Goal: Use online tool/utility: Use online tool/utility

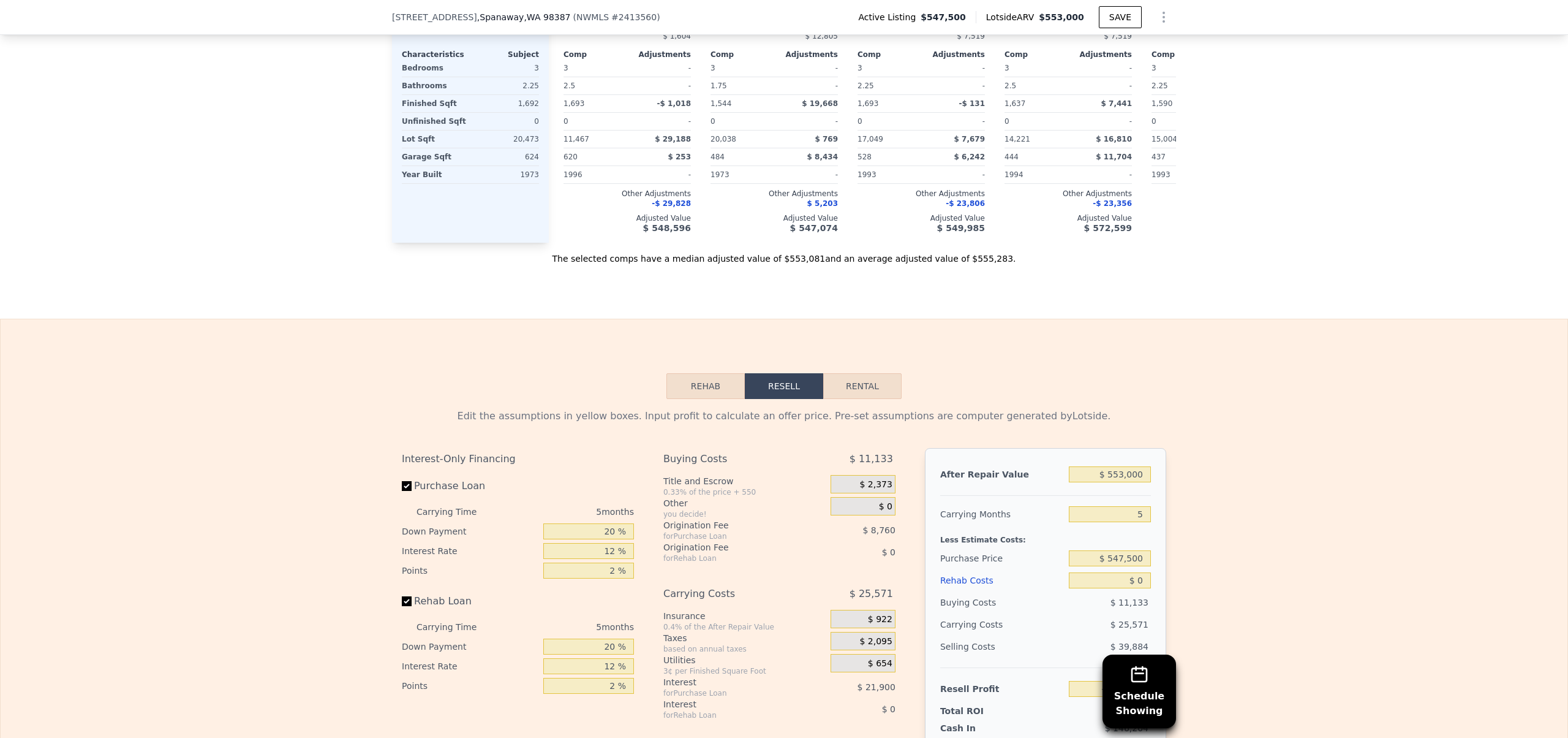
scroll to position [1557, 0]
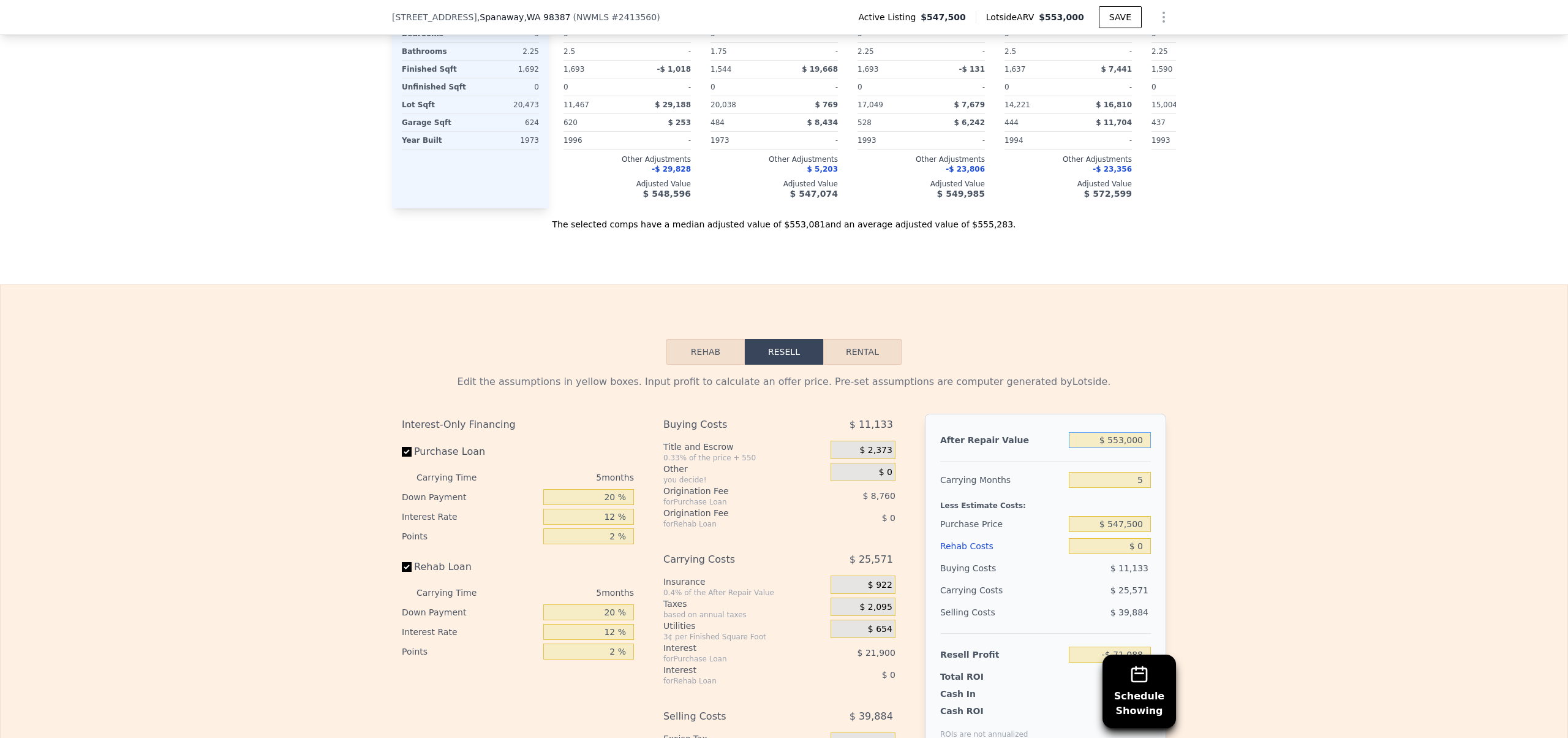
click at [1114, 448] on input "$ 553,000" at bounding box center [1110, 440] width 82 height 16
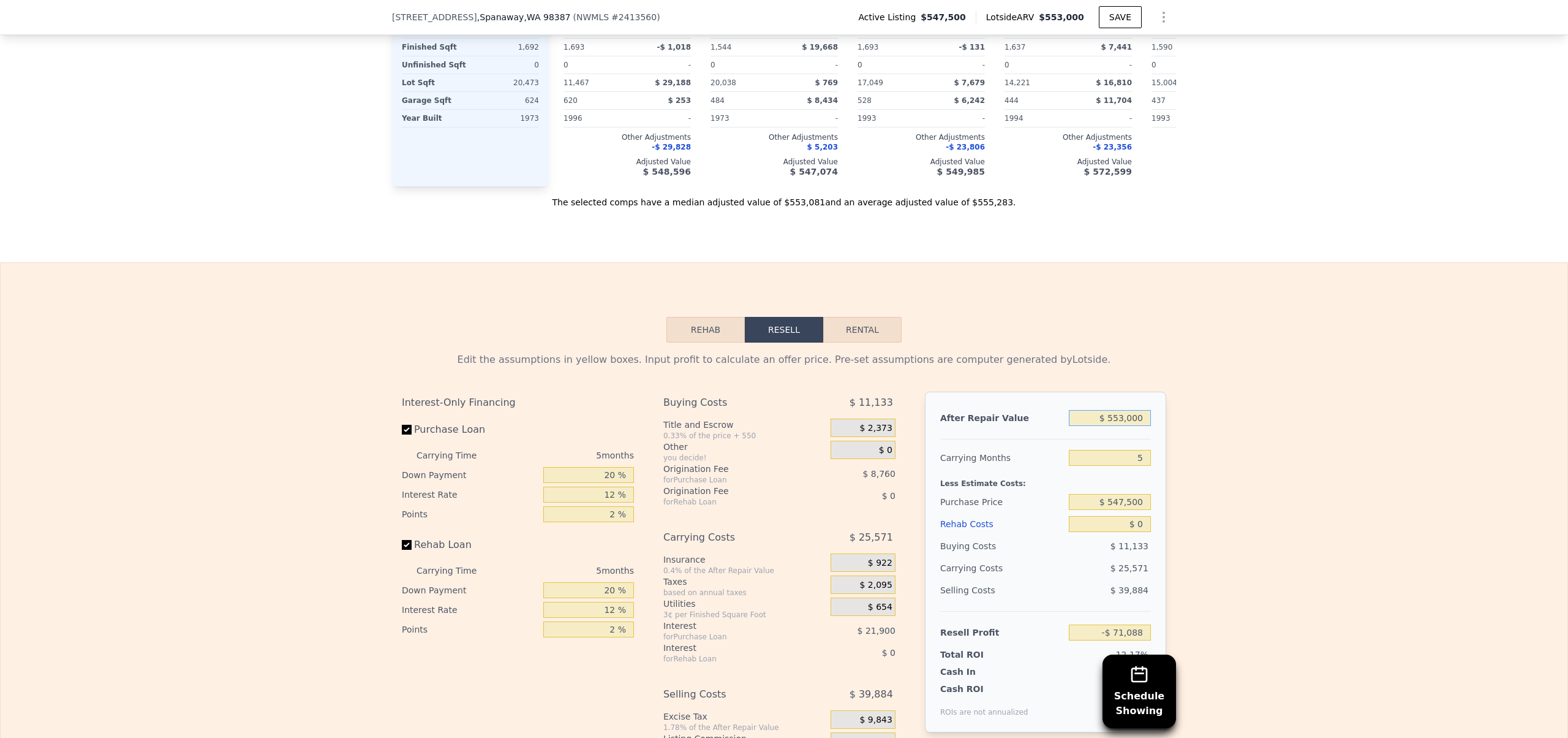
scroll to position [1582, 0]
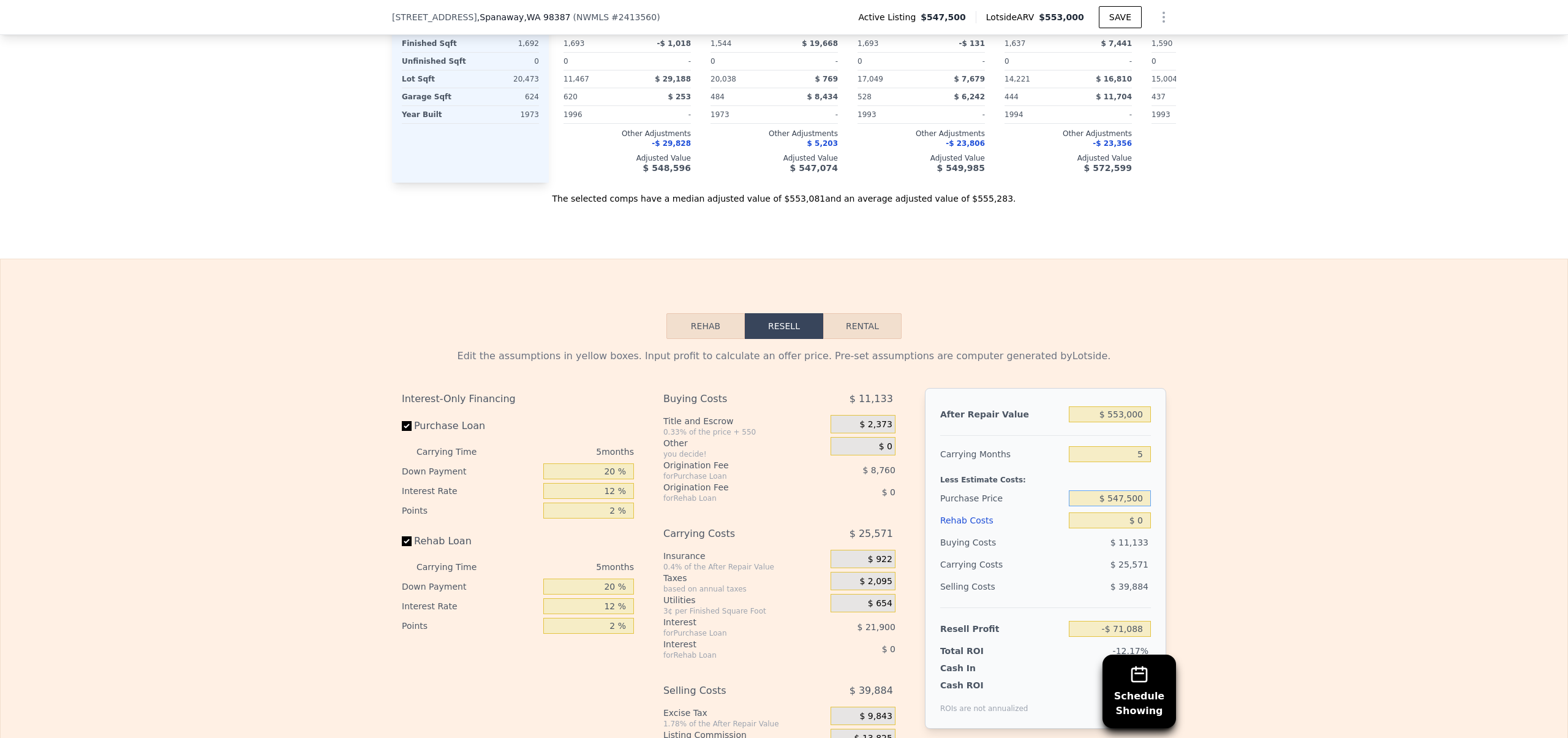
drag, startPoint x: 1119, startPoint y: 514, endPoint x: 1106, endPoint y: 516, distance: 13.2
click at [1106, 506] on input "$ 547,500" at bounding box center [1110, 498] width 82 height 16
type input "$ 375,500"
click at [1244, 523] on div "Edit the assumptions in yellow boxes. Input profit to calculate an offer price.…" at bounding box center [784, 567] width 1567 height 456
type input "$ 111,117"
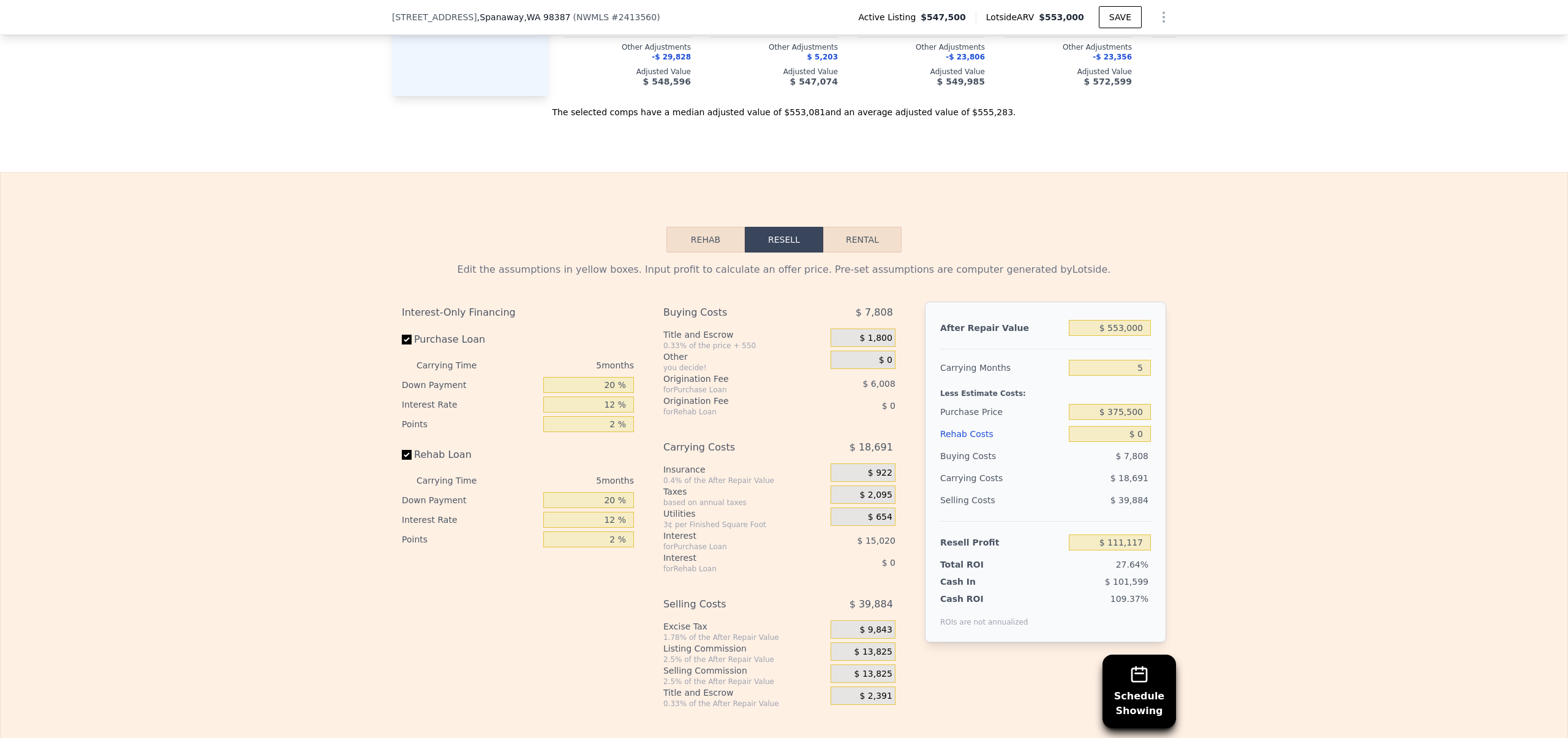
scroll to position [1676, 0]
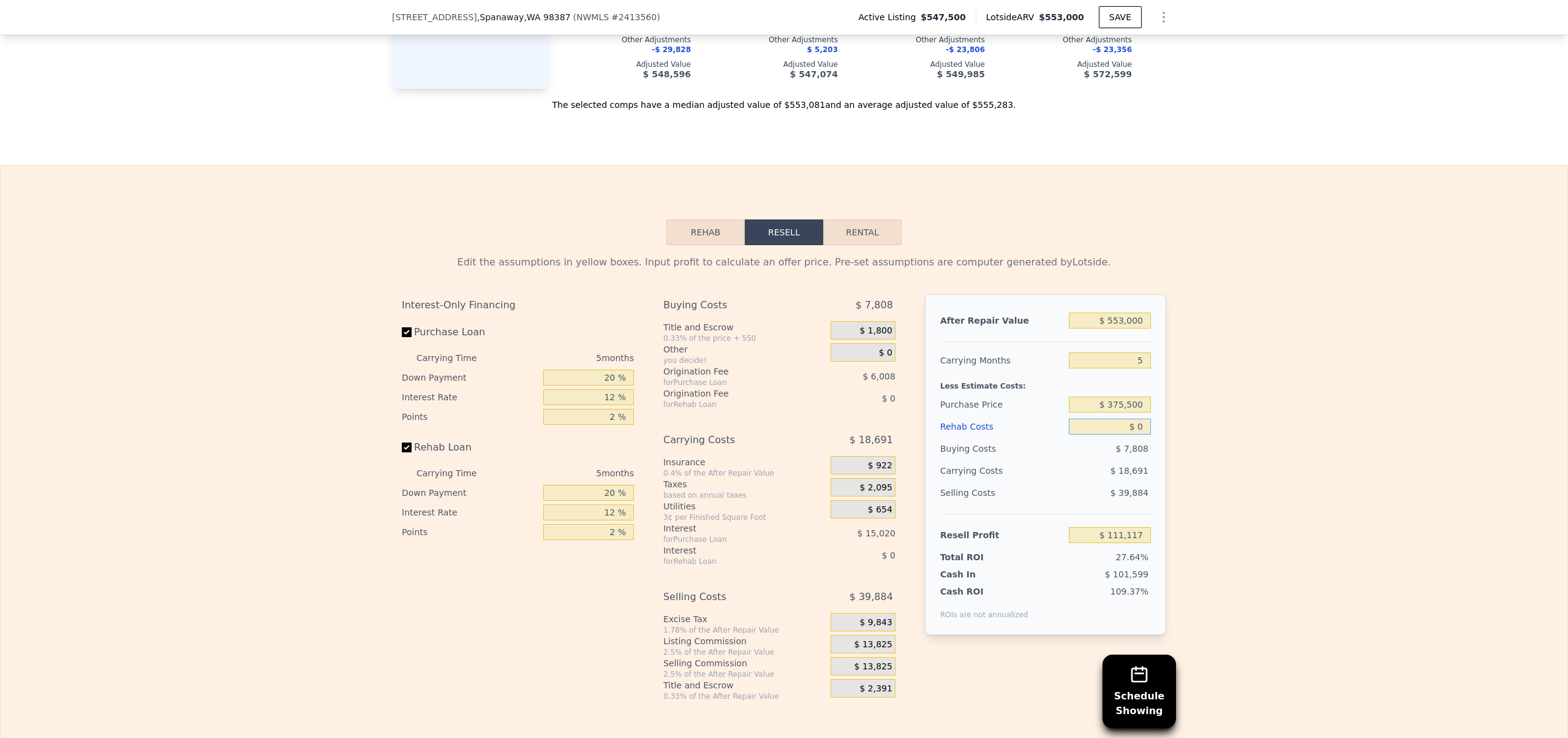
click at [1137, 434] on input "$ 0" at bounding box center [1110, 426] width 82 height 16
type input "$ 6"
type input "$ 111,111"
type input "$ 60"
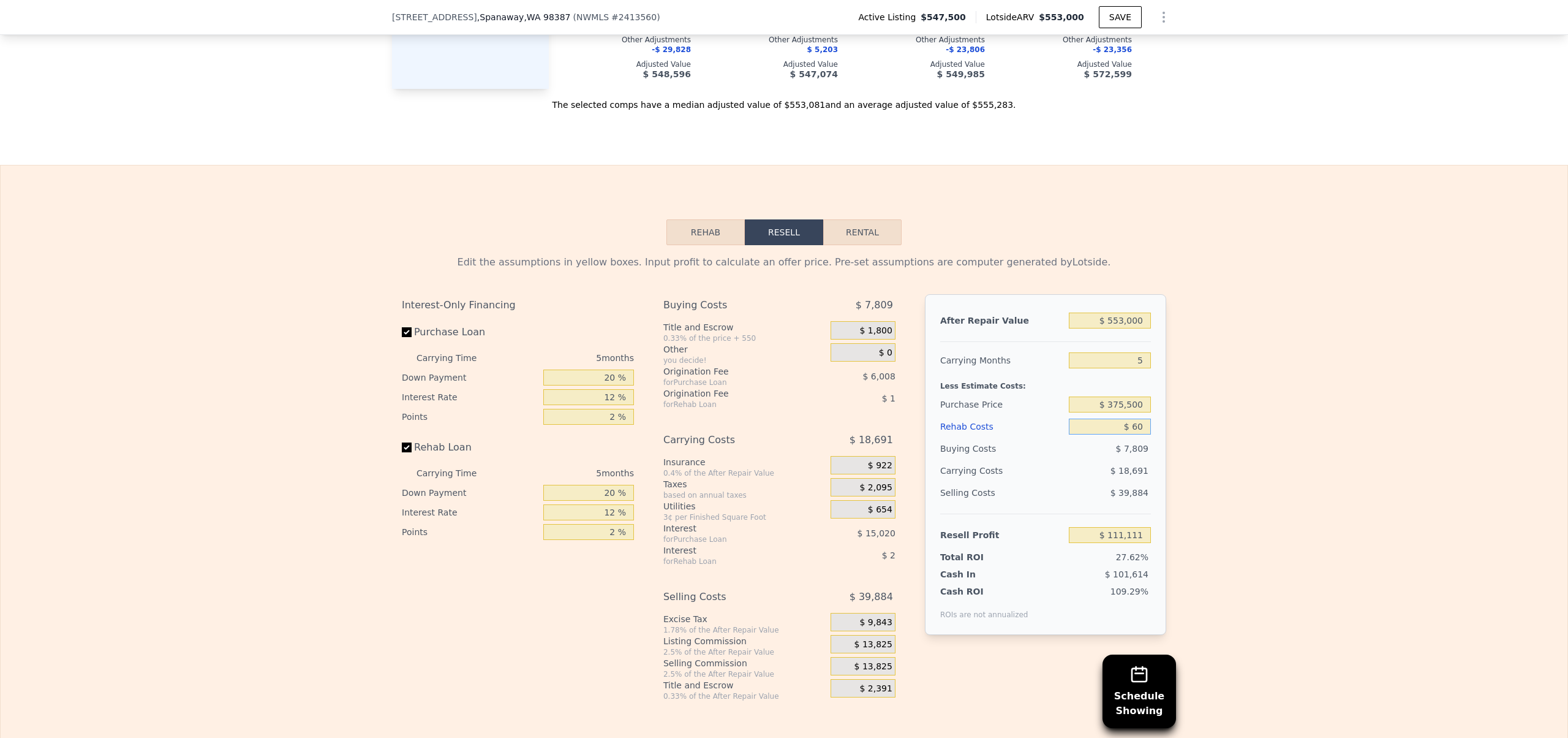
type input "$ 111,056"
type input "$ 600"
type input "$ 110,482"
type input "$ 6,000"
type input "$ 104,781"
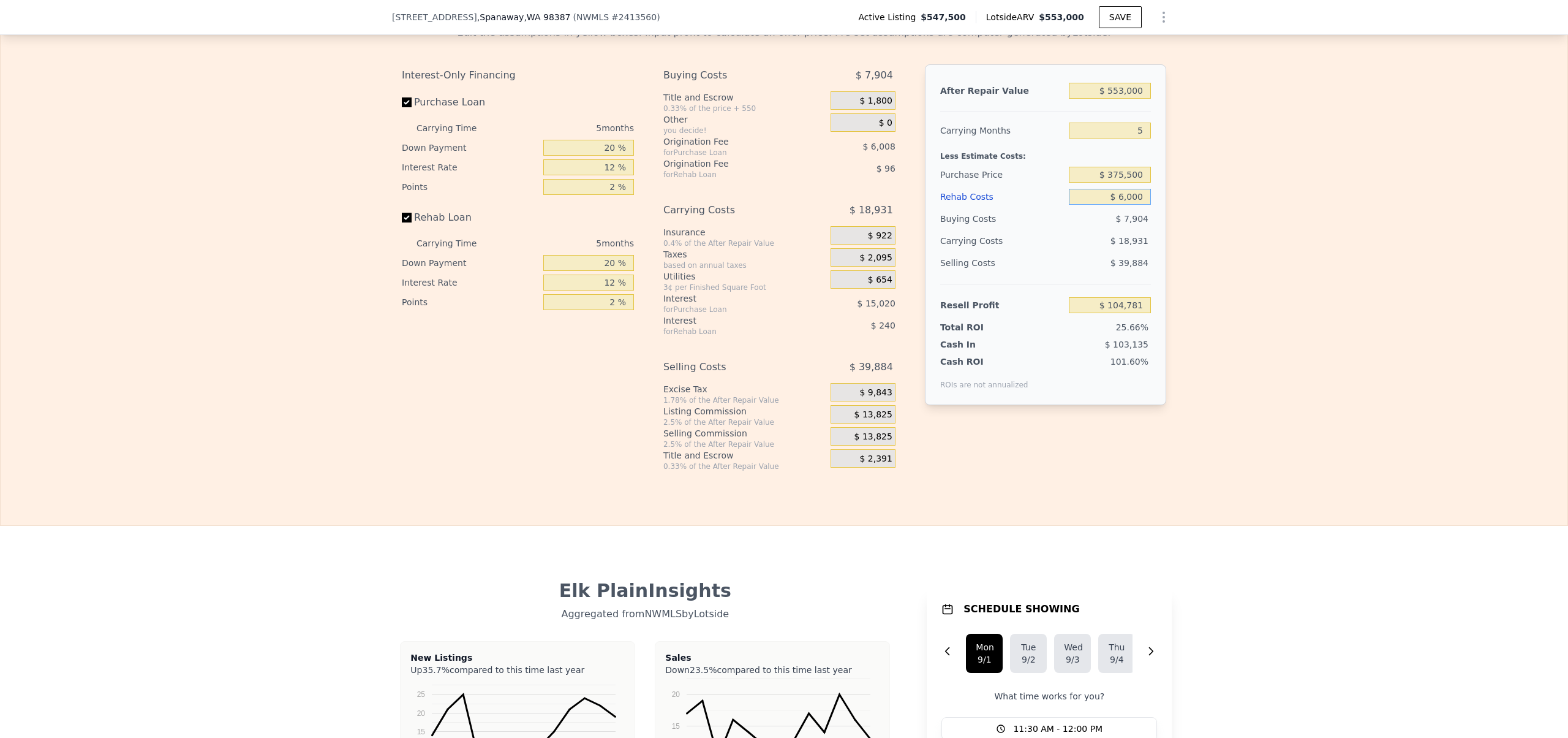
scroll to position [1905, 0]
click at [1119, 206] on input "$ 6,000" at bounding box center [1110, 198] width 82 height 16
type input "$ 60,000"
type input "$ 47,757"
type input "$ 60,000"
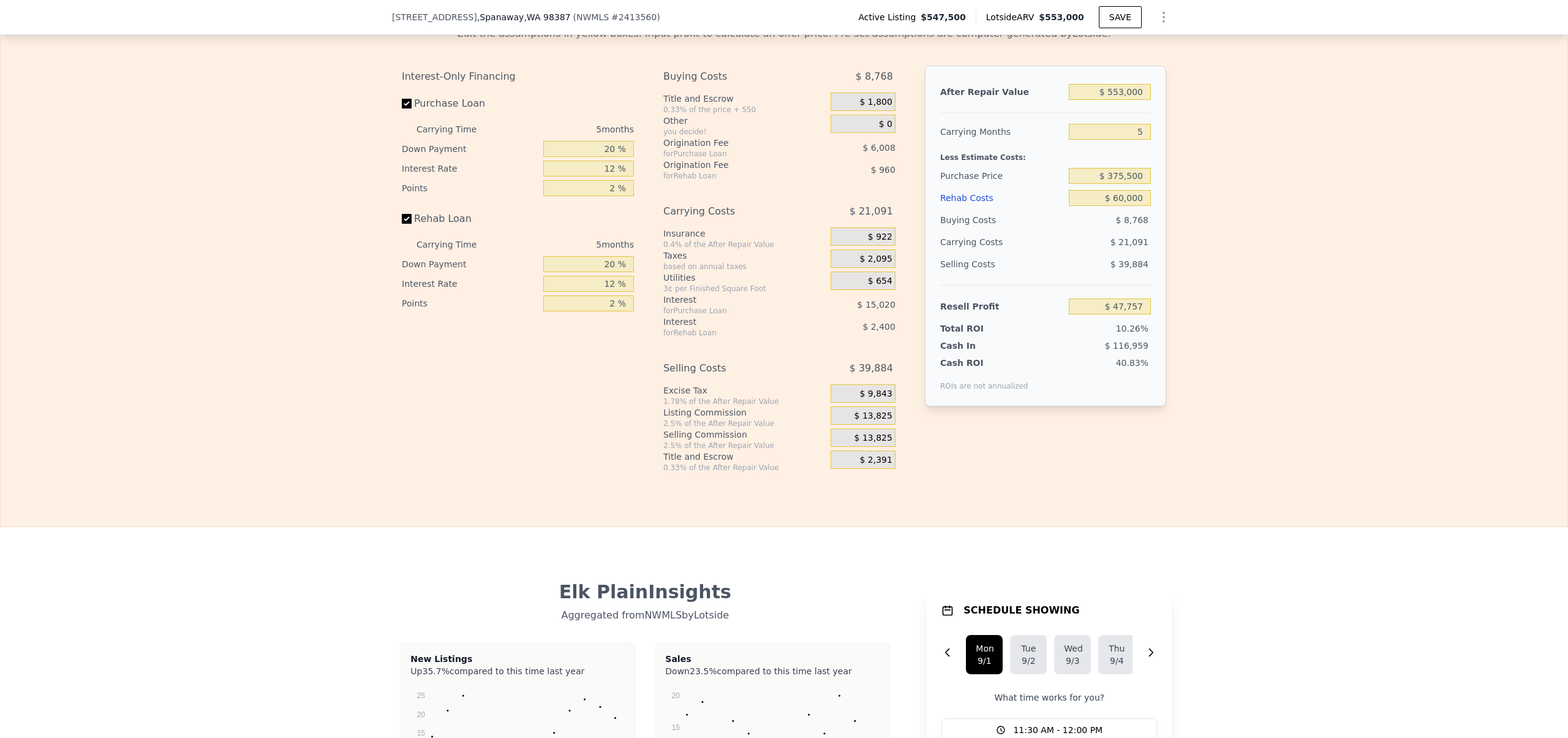
click at [1296, 301] on div "Edit the assumptions in yellow boxes. Input profit to calculate an offer price.…" at bounding box center [784, 244] width 1567 height 456
click at [1119, 206] on input "$ 60,000" at bounding box center [1110, 198] width 82 height 16
click at [1119, 184] on input "$ 375,500" at bounding box center [1110, 176] width 82 height 16
click at [1115, 100] on input "$ 553,000" at bounding box center [1110, 92] width 82 height 16
type input "$ 55,000"
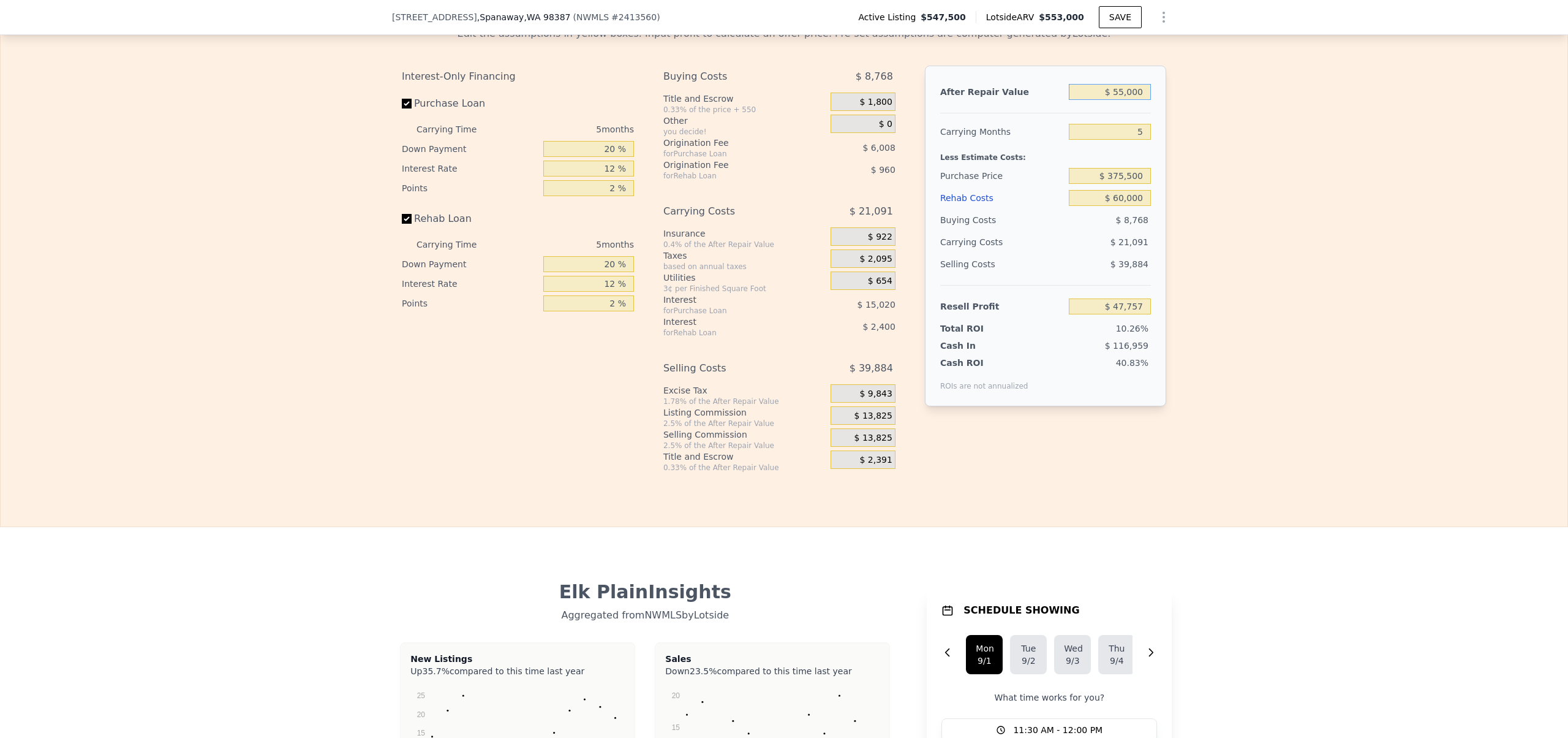
type input "-$ 413,991"
type input "$ 5,000"
type input "-$ 460,351"
type input "$ 530,000"
type input "$ 26,431"
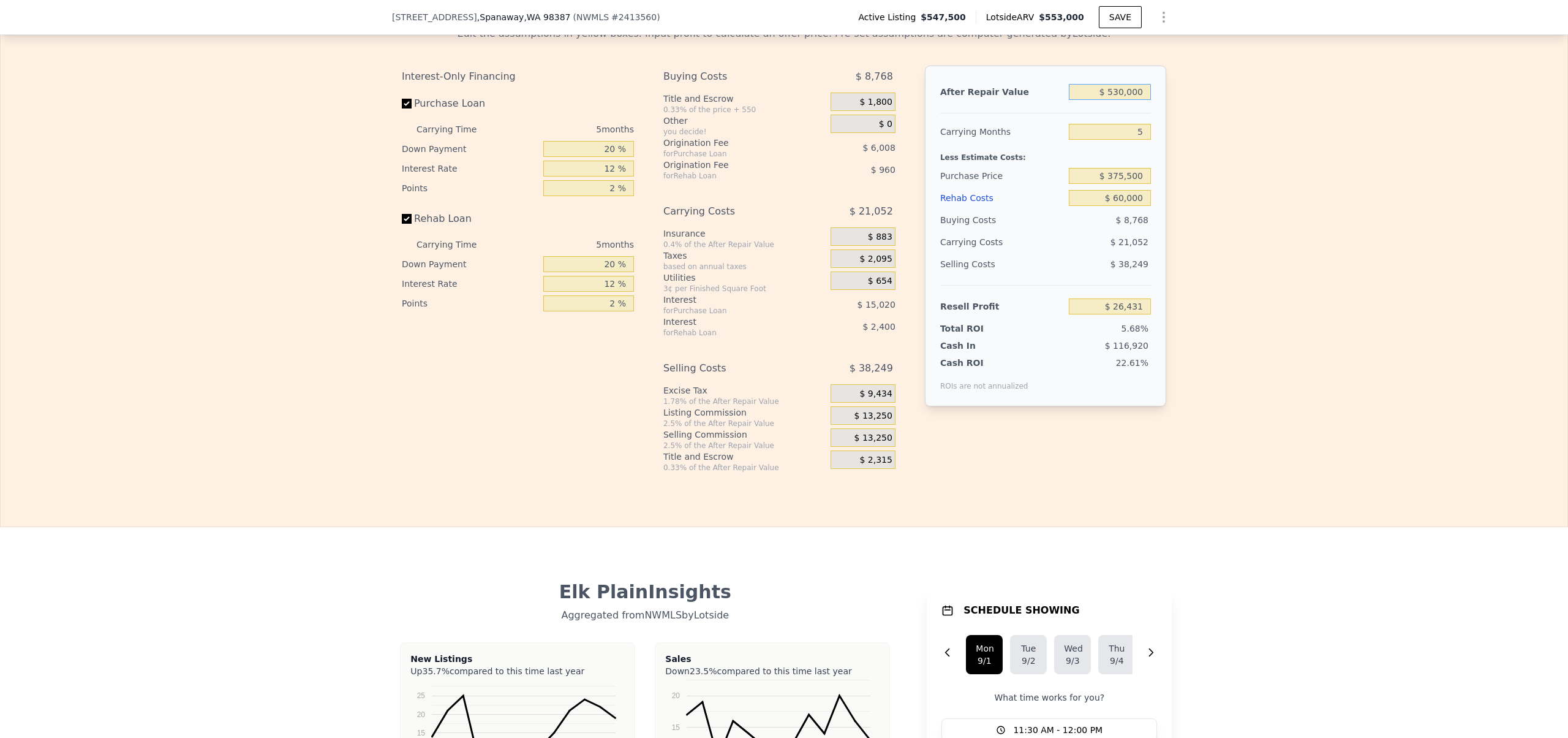
scroll to position [1902, 0]
click at [1188, 275] on div "Edit the assumptions in yellow boxes. Input profit to calculate an offer price.…" at bounding box center [784, 246] width 1567 height 456
click at [1228, 276] on div "Edit the assumptions in yellow boxes. Input profit to calculate an offer price.…" at bounding box center [784, 246] width 1567 height 456
click at [1111, 103] on input "$ 530,000" at bounding box center [1110, 95] width 82 height 16
type input "$ 50,000"
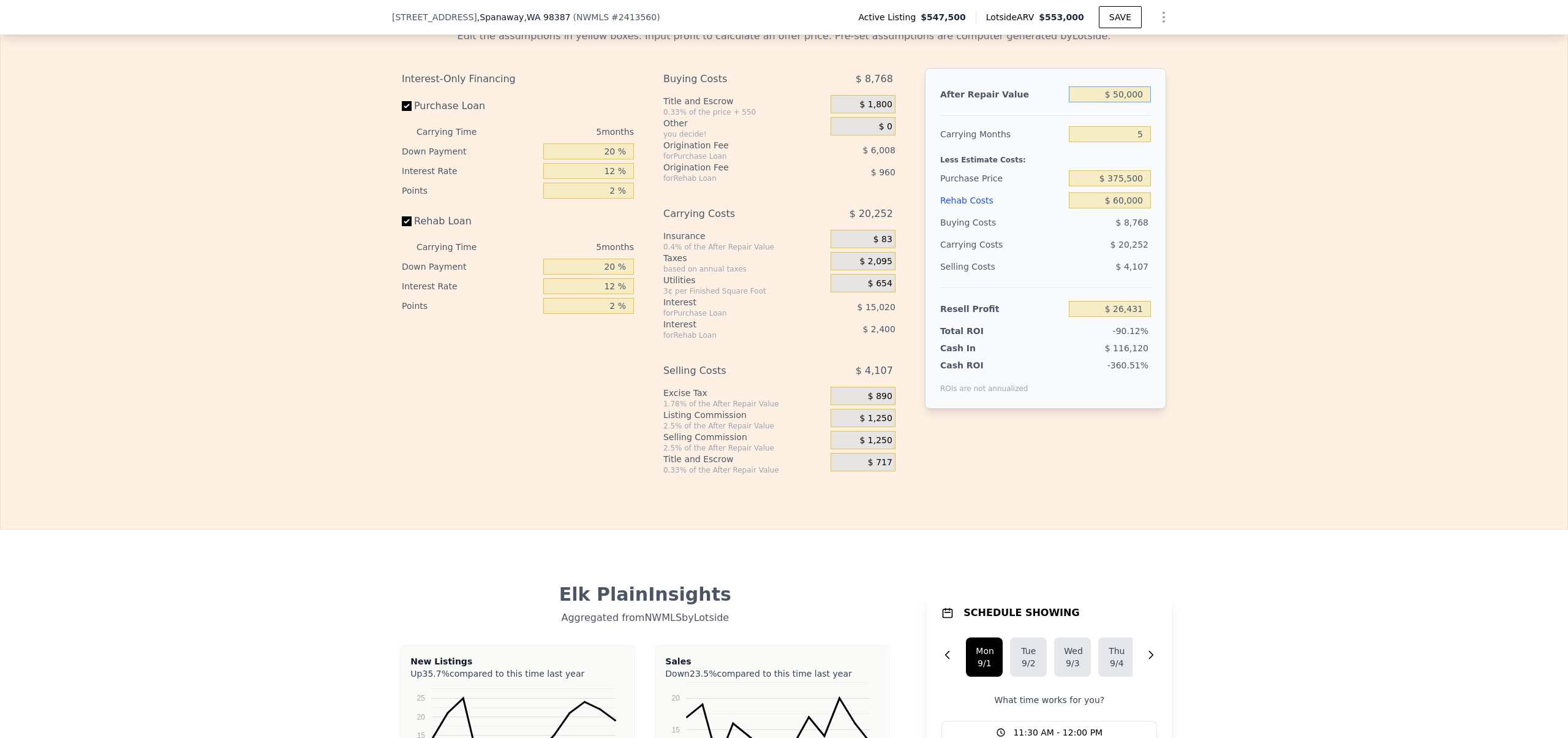
type input "-$ 418,627"
type input "$ 500,000"
type input "-$ 1,385"
click at [1218, 259] on div "Edit the assumptions in yellow boxes. Input profit to calculate an offer price.…" at bounding box center [784, 246] width 1567 height 456
click at [1116, 103] on input "$ 500,000" at bounding box center [1110, 95] width 82 height 16
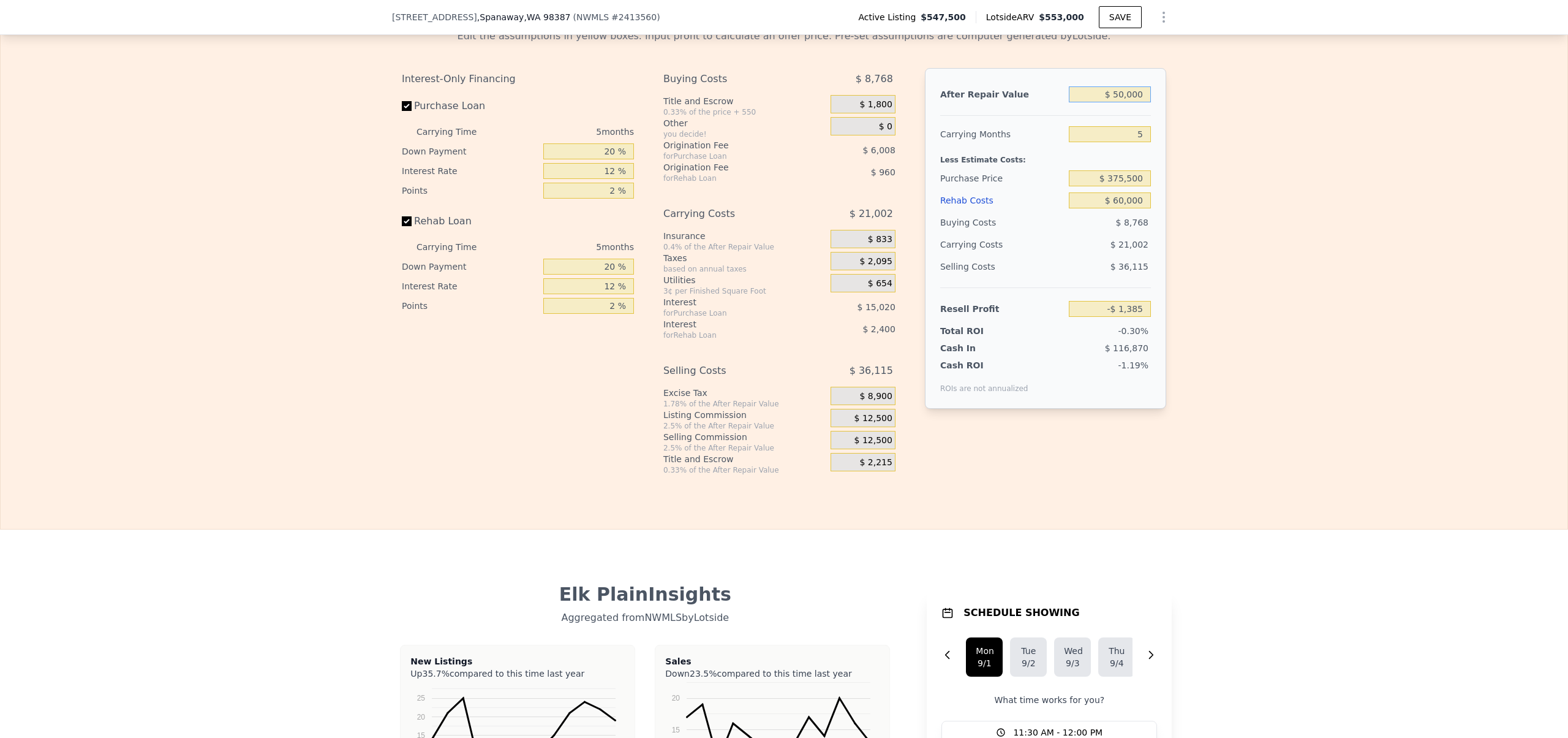
type input "$ 540,000"
type input "$ 35,703"
type input "$ 540,000"
click at [1246, 264] on div "Edit the assumptions in yellow boxes. Input profit to calculate an offer price.…" at bounding box center [784, 246] width 1567 height 456
